Goal: Information Seeking & Learning: Learn about a topic

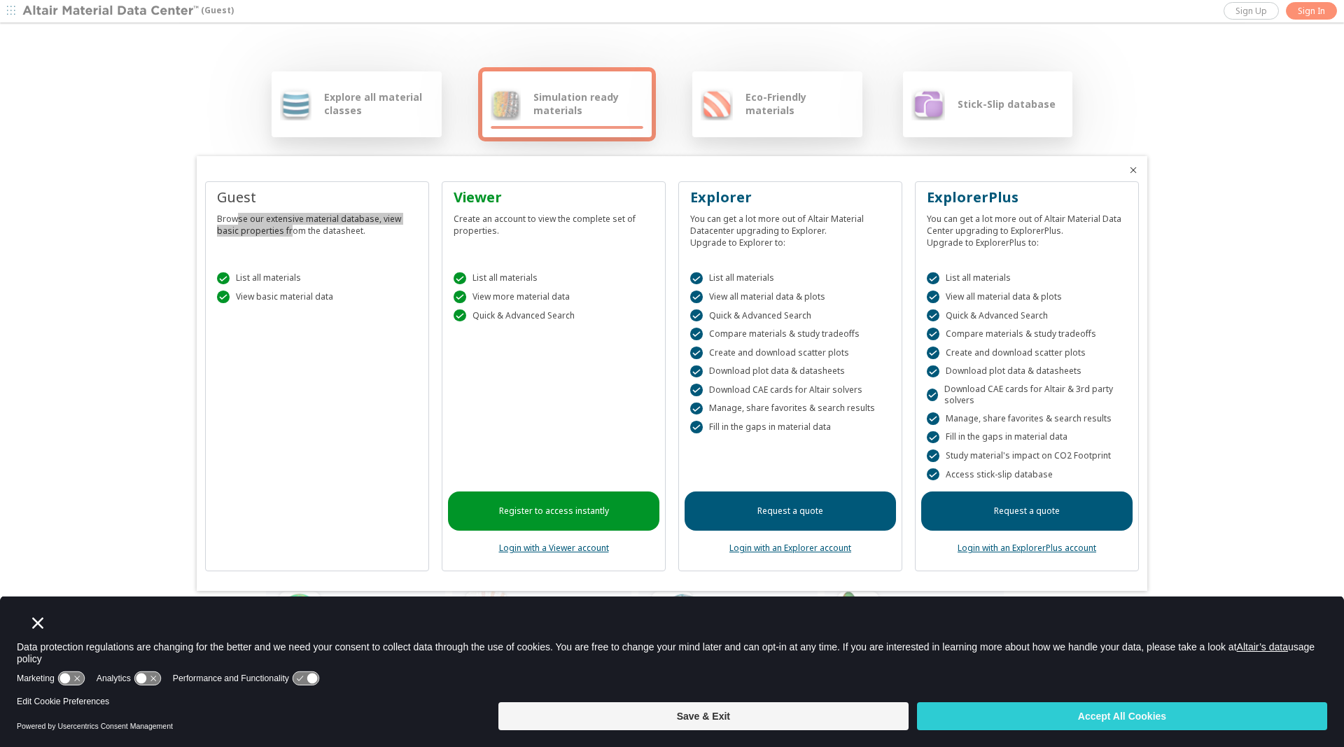
drag, startPoint x: 238, startPoint y: 220, endPoint x: 290, endPoint y: 248, distance: 59.8
click at [290, 248] on div "Guest Browse our extensive material database, view basic properties from the da…" at bounding box center [316, 221] width 211 height 67
click at [282, 287] on div " List all materials  View basic material data" at bounding box center [316, 284] width 211 height 59
drag, startPoint x: 515, startPoint y: 293, endPoint x: 524, endPoint y: 321, distance: 28.8
click at [524, 321] on div " List all materials  View more material data  Quick & Advanced Search" at bounding box center [553, 294] width 211 height 78
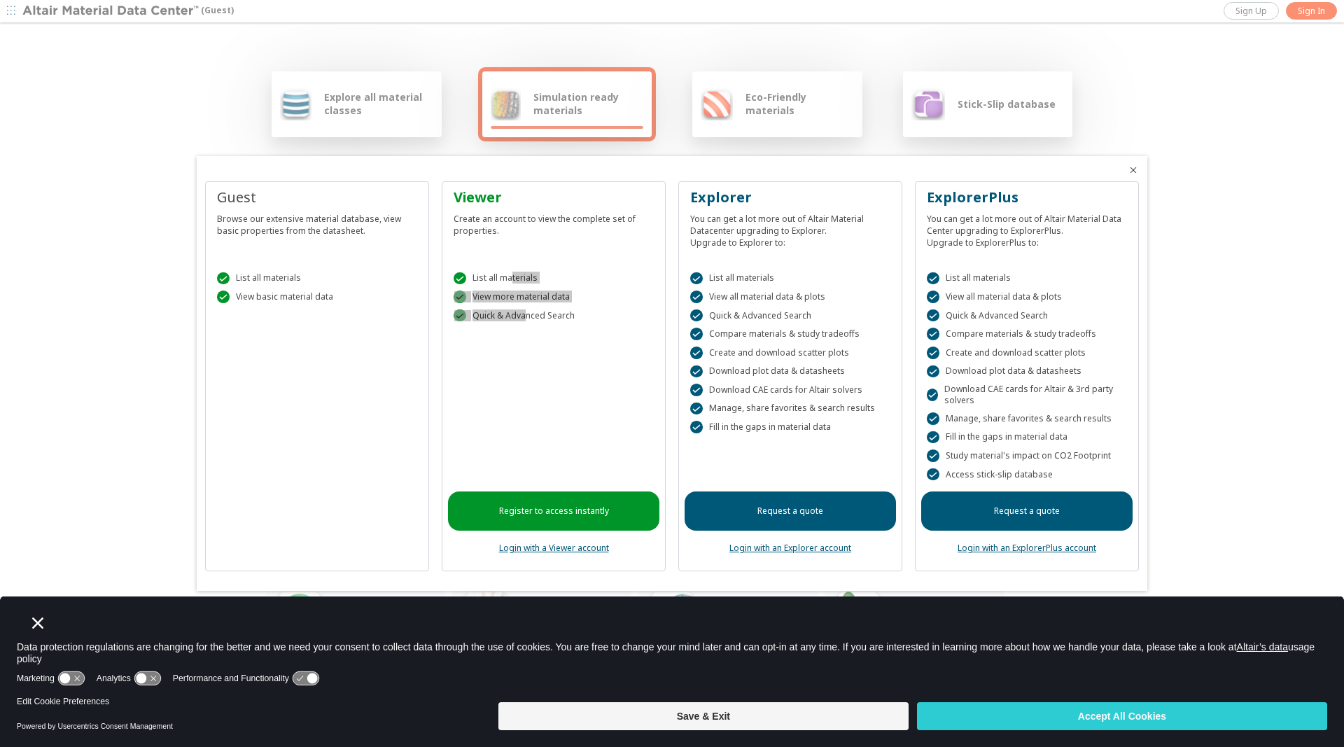
click at [524, 321] on div " Quick & Advanced Search" at bounding box center [553, 315] width 200 height 13
drag, startPoint x: 511, startPoint y: 297, endPoint x: 546, endPoint y: 300, distance: 35.2
click at [544, 300] on div " View more material data" at bounding box center [553, 296] width 200 height 13
click at [546, 300] on div " View more material data" at bounding box center [553, 296] width 200 height 13
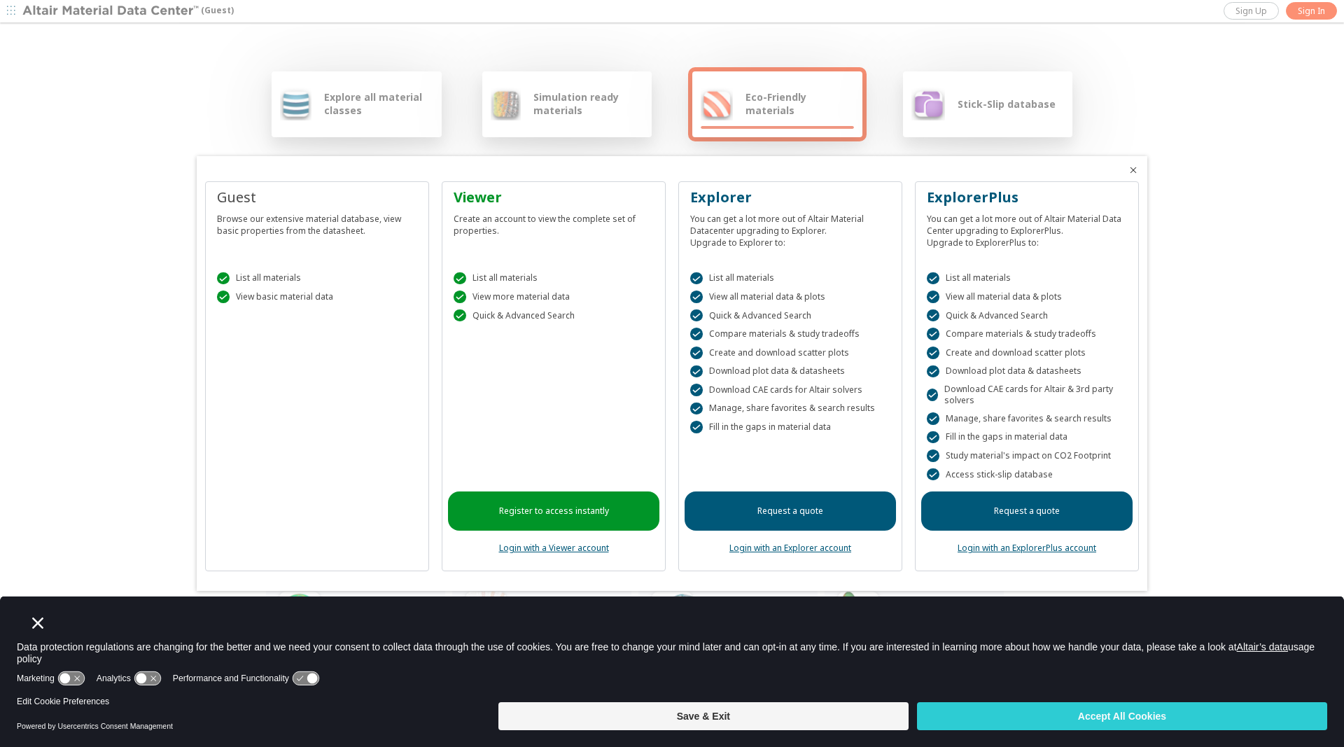
click at [1317, 7] on div at bounding box center [672, 373] width 1344 height 747
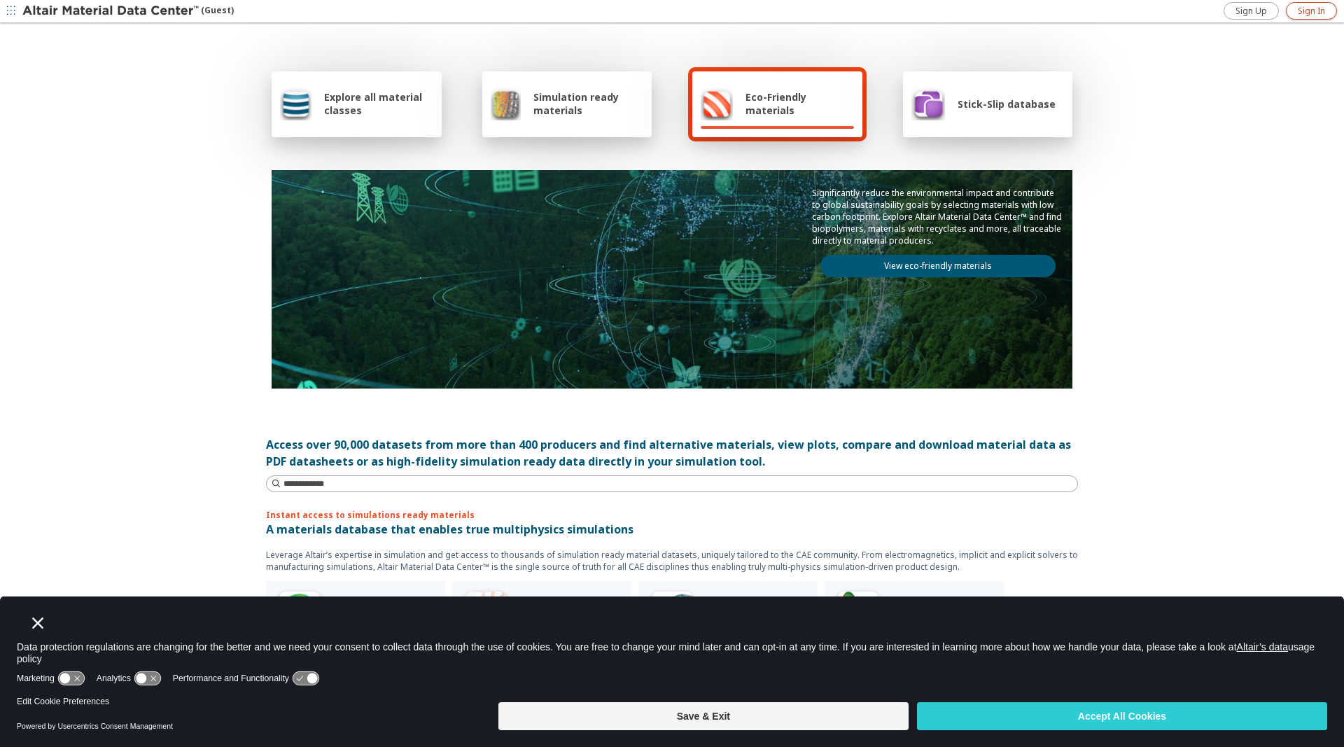
click at [1314, 13] on span "Sign In" at bounding box center [1311, 11] width 27 height 11
